Goal: Navigation & Orientation: Understand site structure

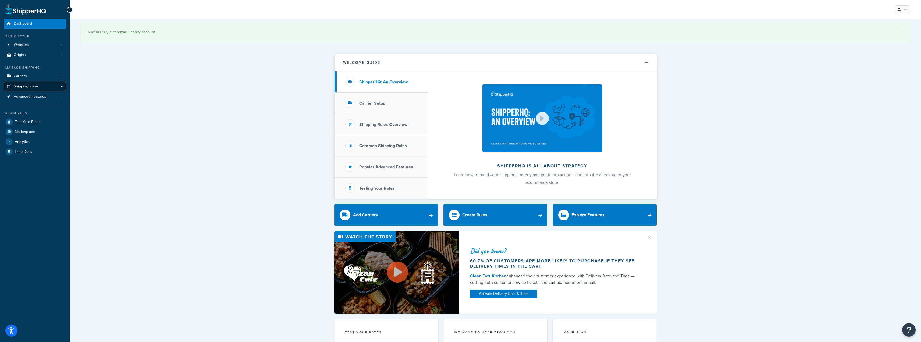
click at [10, 88] on icon at bounding box center [8, 86] width 5 height 3
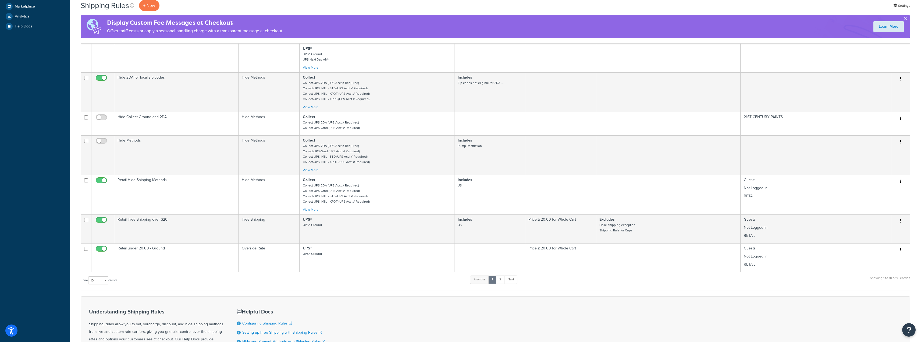
scroll to position [188, 0]
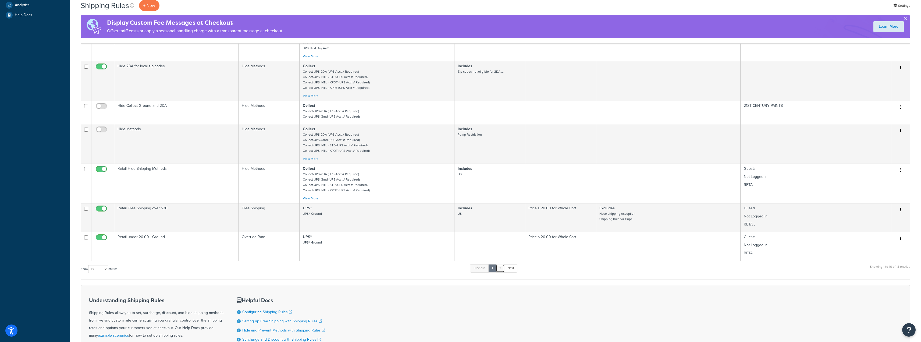
click at [500, 269] on link "2" at bounding box center [500, 268] width 9 height 8
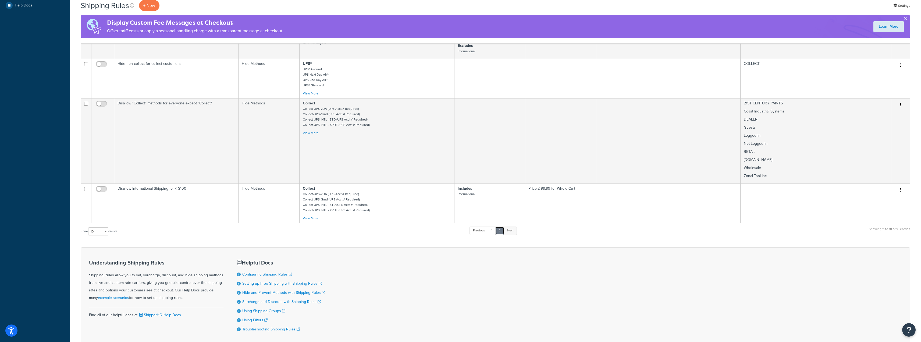
scroll to position [215, 0]
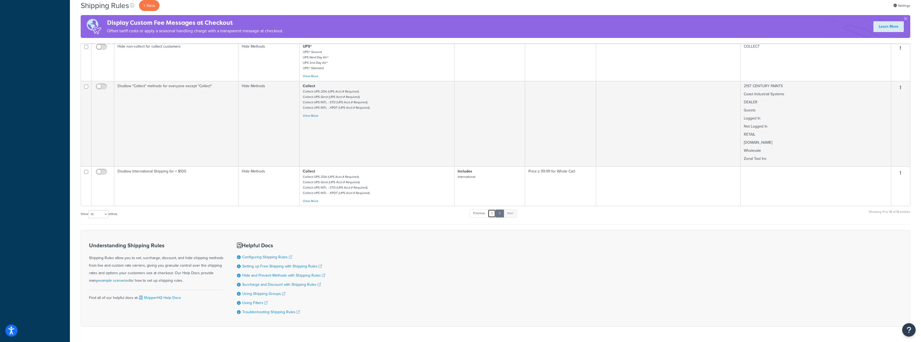
click at [493, 213] on link "1" at bounding box center [492, 213] width 8 height 8
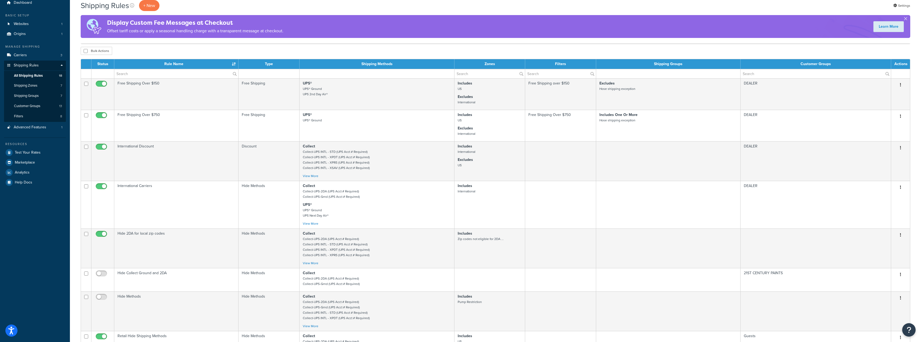
scroll to position [0, 0]
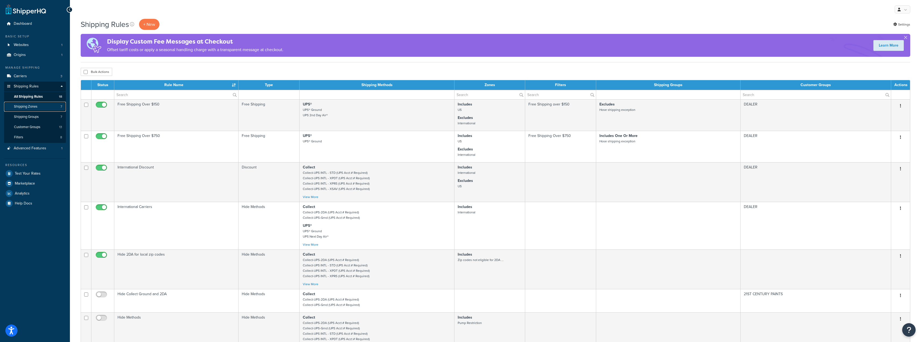
click at [34, 109] on link "Shipping Zones 7" at bounding box center [35, 107] width 62 height 10
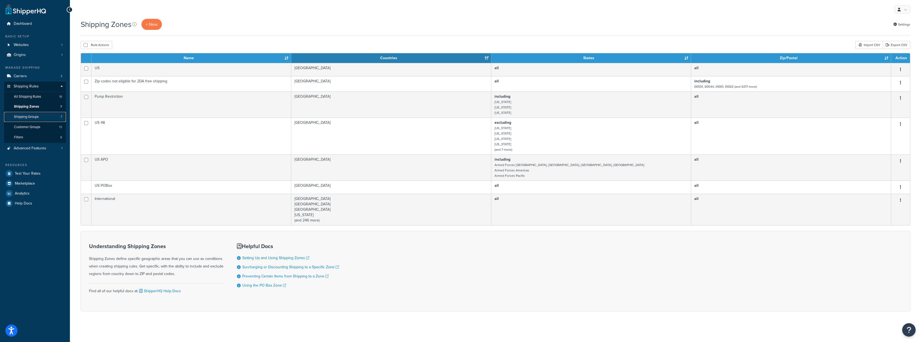
click at [34, 117] on span "Shipping Groups" at bounding box center [26, 117] width 25 height 5
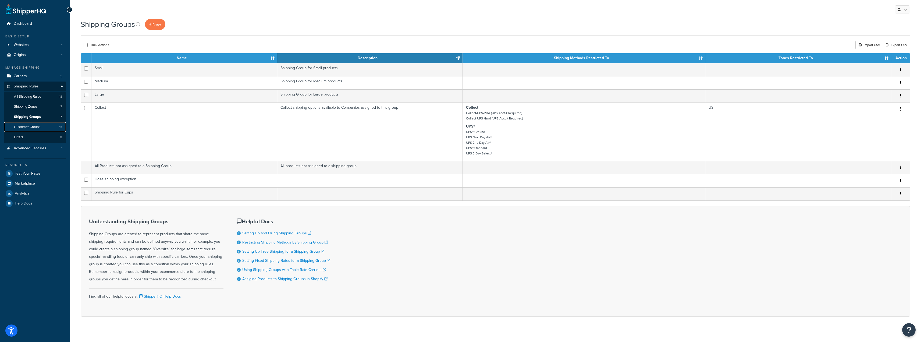
click at [37, 127] on span "Customer Groups" at bounding box center [27, 127] width 26 height 5
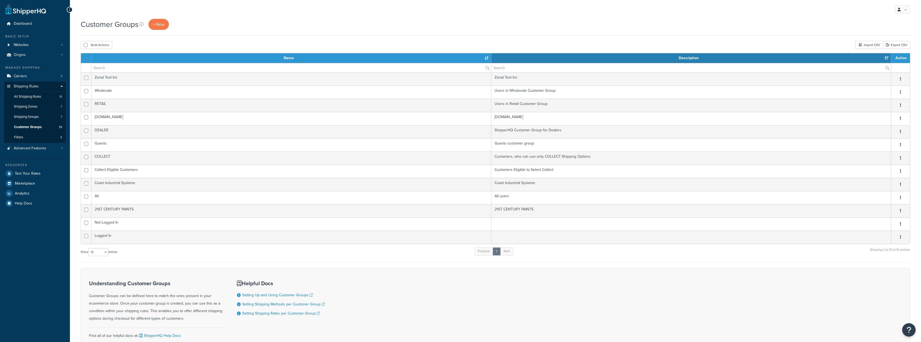
select select "15"
click at [38, 140] on link "Filters 8" at bounding box center [35, 137] width 62 height 10
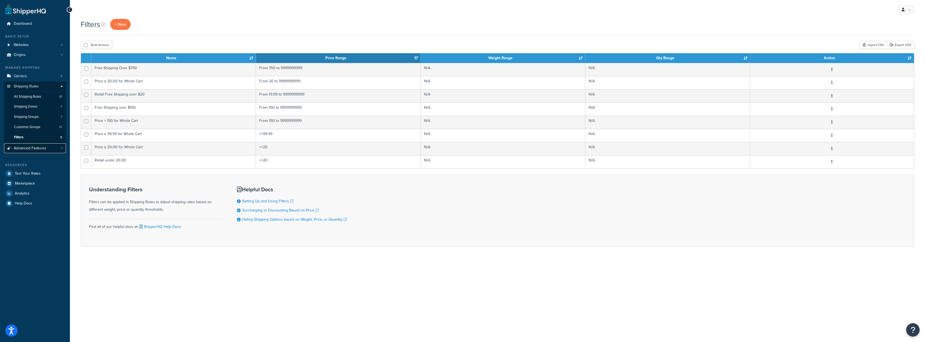
click at [35, 146] on span "Advanced Features" at bounding box center [30, 148] width 33 height 5
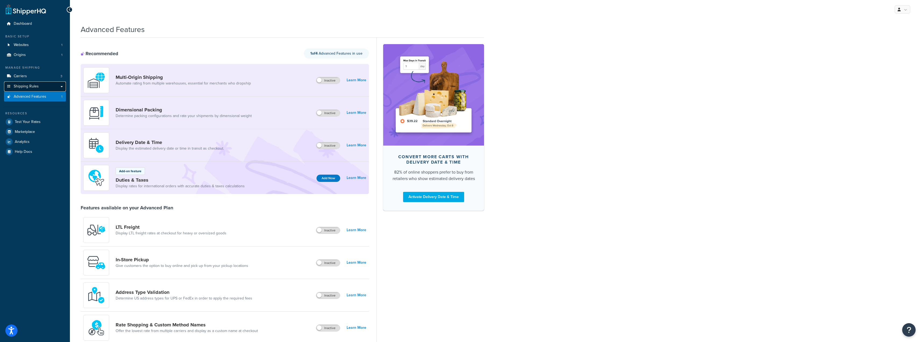
click at [33, 85] on span "Shipping Rules" at bounding box center [26, 86] width 25 height 5
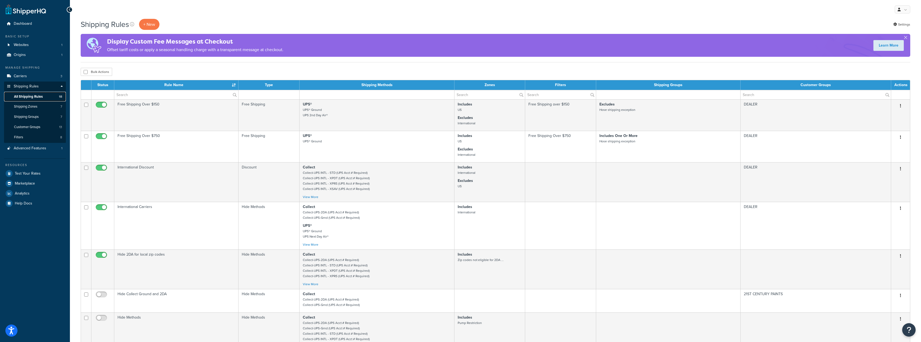
click at [37, 95] on span "All Shipping Rules" at bounding box center [28, 96] width 29 height 5
